Goal: Task Accomplishment & Management: Complete application form

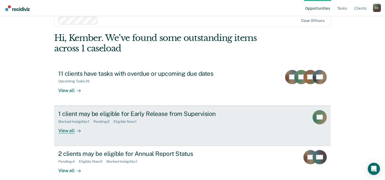
scroll to position [16, 0]
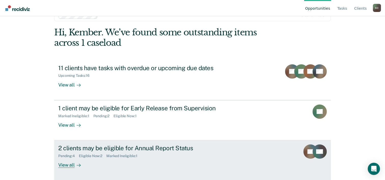
click at [189, 151] on div "2 clients may be eligible for Annual Report Status" at bounding box center [147, 148] width 179 height 7
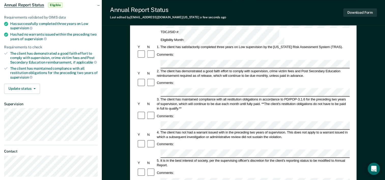
scroll to position [76, 0]
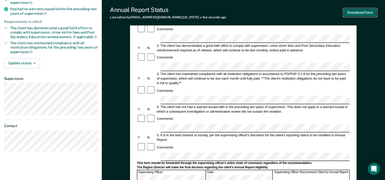
click at [371, 15] on button "Download Form" at bounding box center [360, 12] width 34 height 8
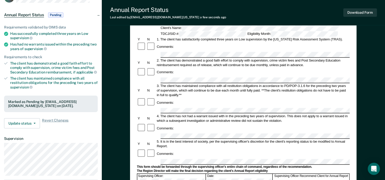
scroll to position [0, 0]
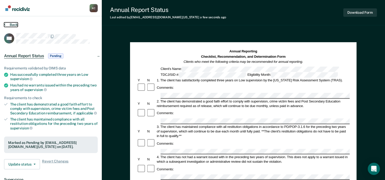
click at [4, 25] on icon at bounding box center [5, 24] width 2 height 4
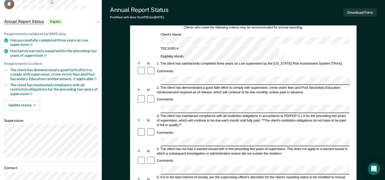
scroll to position [25, 0]
